Goal: Transaction & Acquisition: Subscribe to service/newsletter

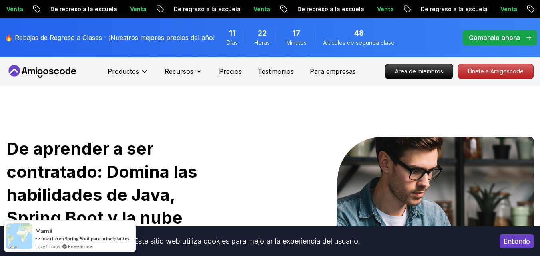
click at [503, 73] on font "Únete a Amigoscode" at bounding box center [495, 71] width 53 height 6
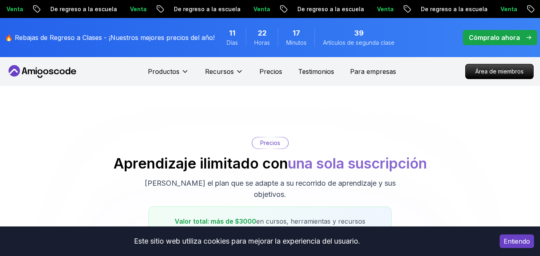
scroll to position [80, 0]
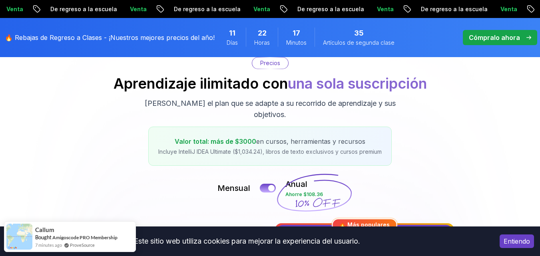
scroll to position [240, 0]
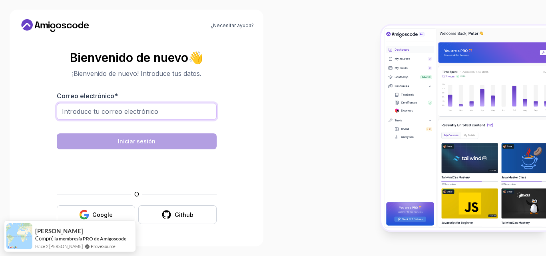
click at [132, 117] on input "Correo electrónico *" at bounding box center [137, 111] width 160 height 17
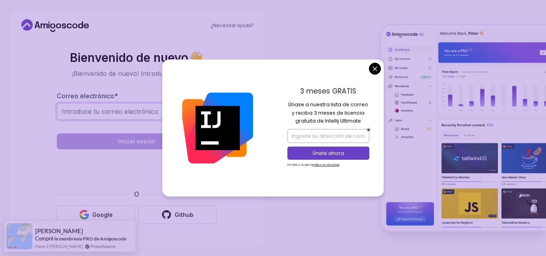
type input "[EMAIL_ADDRESS][DOMAIN_NAME]"
click at [376, 68] on body "¿Necesitar ayuda? Bienvenido de nuevo 👋 ¡Bienvenido de nuevo! Introduce tus dat…" at bounding box center [273, 128] width 546 height 256
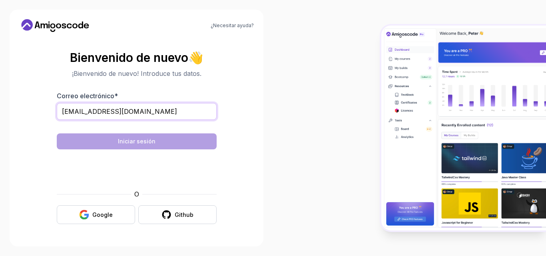
click at [185, 111] on input "[EMAIL_ADDRESS][DOMAIN_NAME]" at bounding box center [137, 111] width 160 height 17
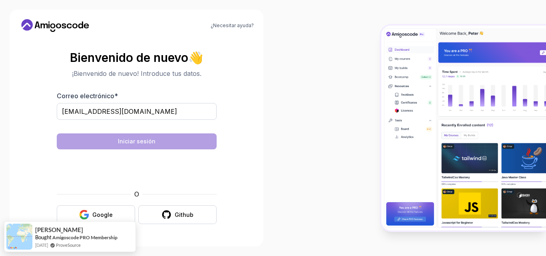
click at [249, 122] on section "Bienvenido de nuevo 👋 ¡Bienvenido de nuevo! Introduce tus datos. Correo electró…" at bounding box center [136, 137] width 235 height 189
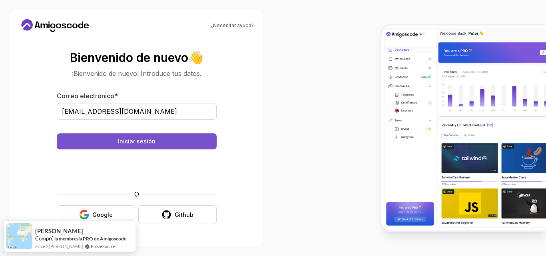
click at [176, 140] on button "Iniciar sesión" at bounding box center [137, 141] width 160 height 16
